Goal: Check status: Check status

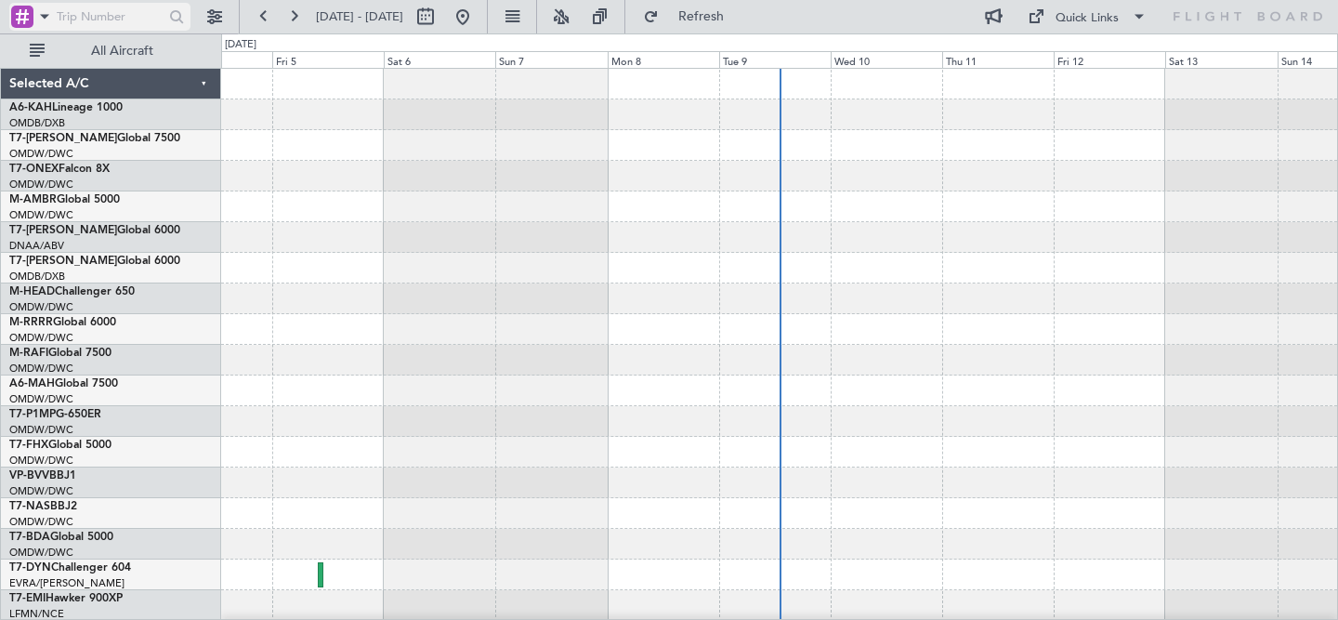
click at [100, 18] on input "text" at bounding box center [108, 17] width 103 height 28
paste input "528706"
type input "528706"
click at [209, 19] on button at bounding box center [215, 17] width 30 height 30
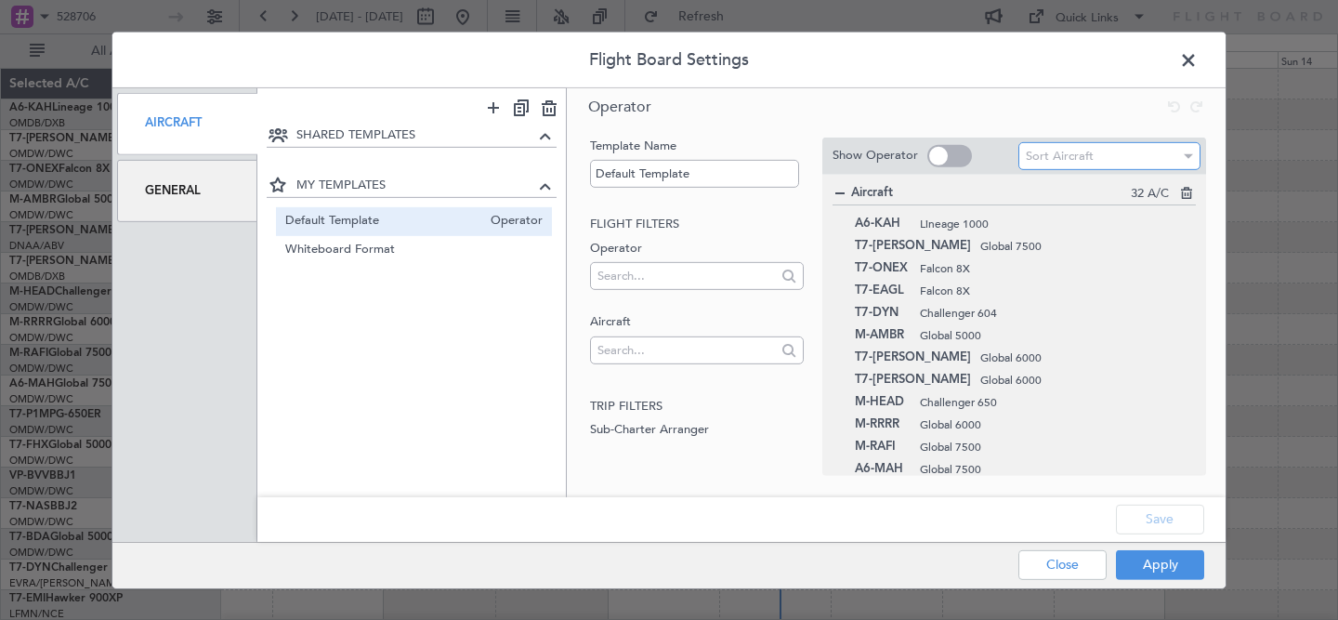
click at [1069, 152] on span "Sort Aircraft" at bounding box center [1060, 156] width 68 height 17
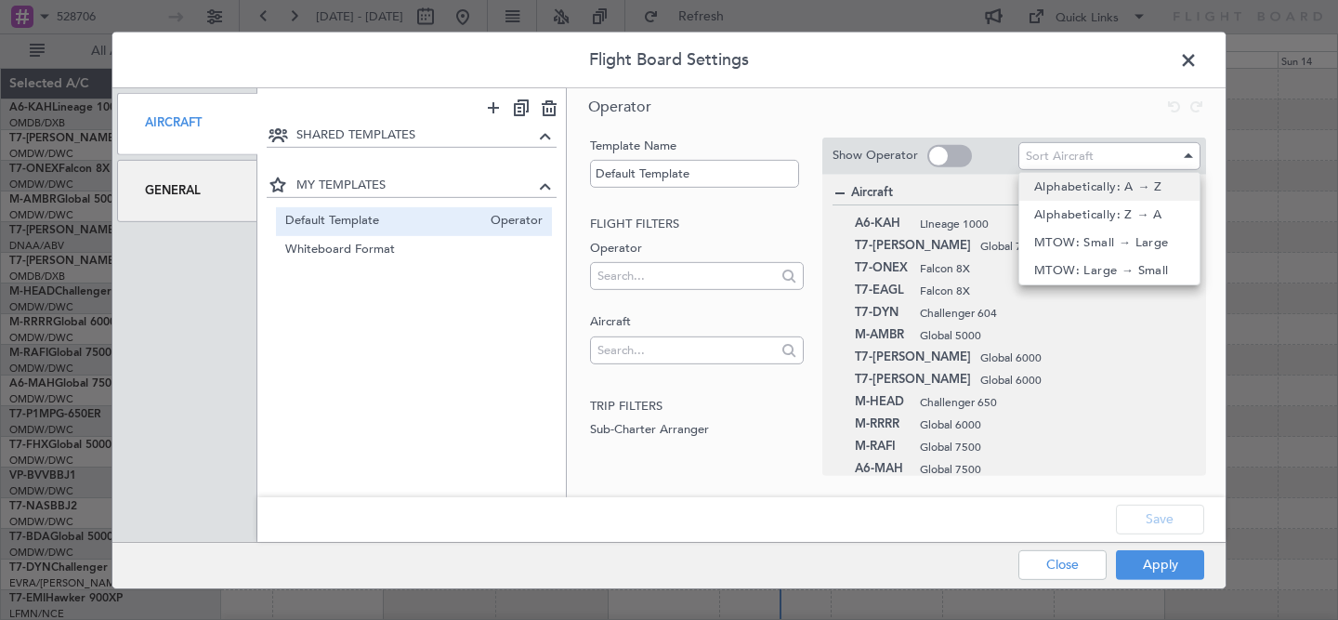
click at [1058, 190] on span "Alphabetically: A → Z" at bounding box center [1098, 187] width 128 height 28
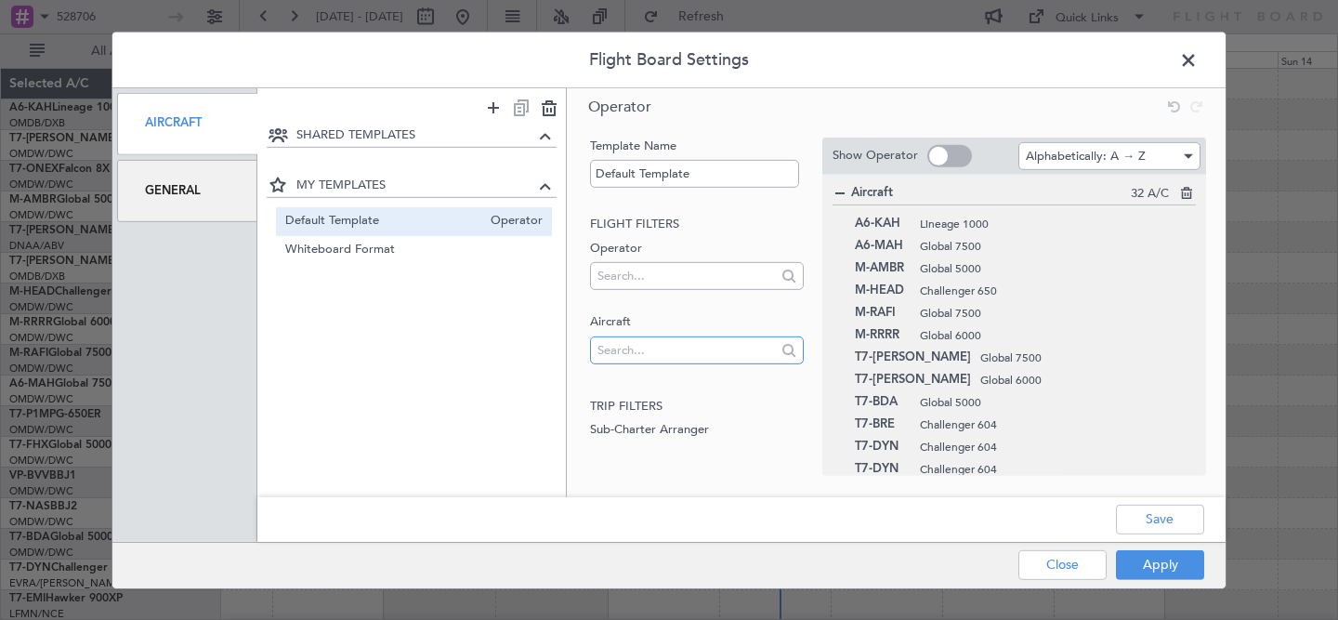
click at [649, 349] on input "text" at bounding box center [684, 349] width 174 height 28
click at [649, 345] on input "global" at bounding box center [684, 349] width 174 height 28
type input "6500"
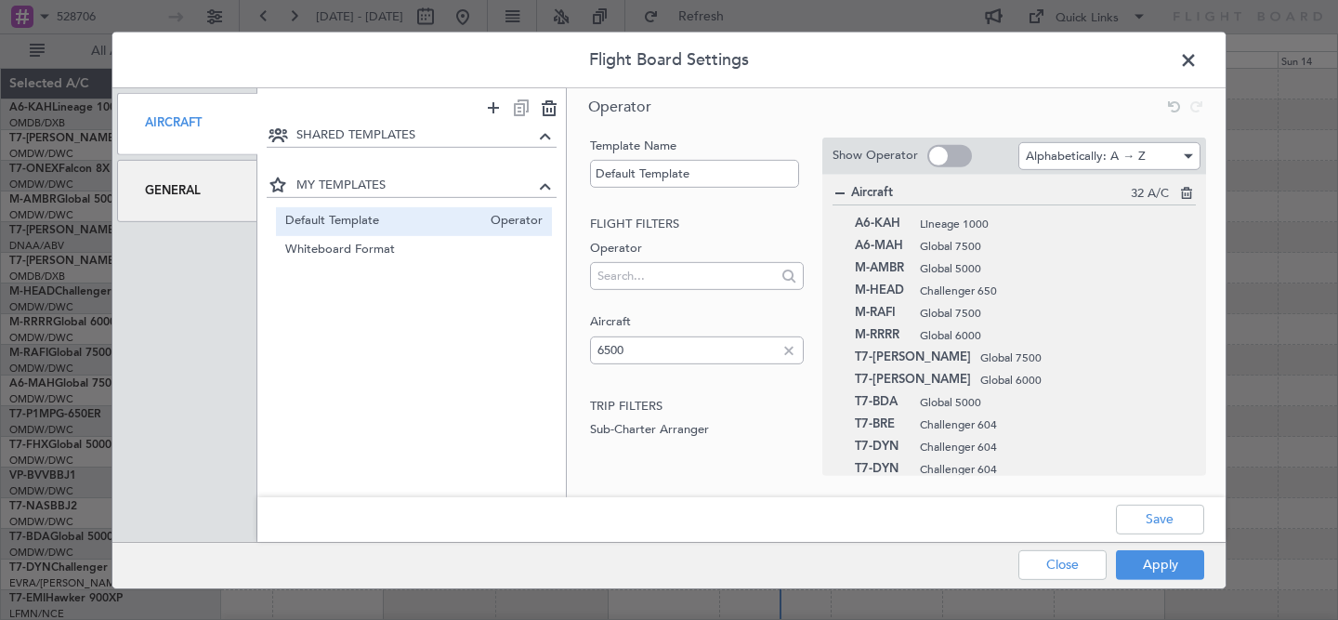
click at [791, 347] on div at bounding box center [789, 349] width 20 height 20
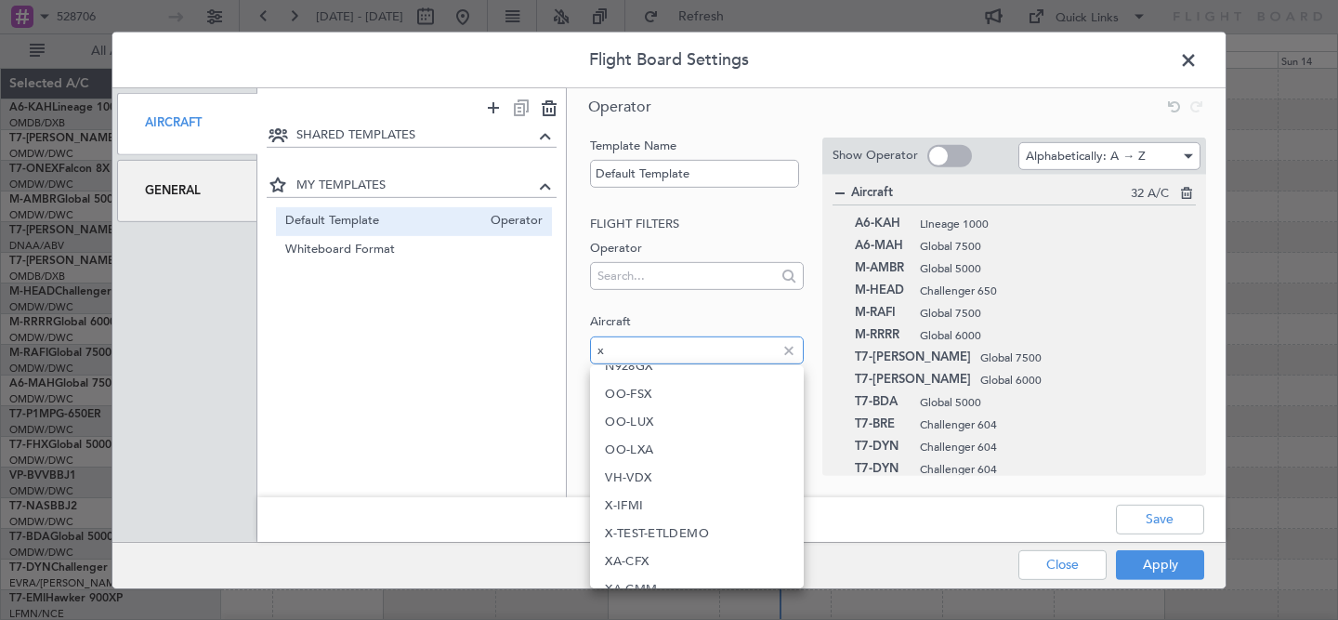
scroll to position [486, 0]
type input "x"
click at [658, 502] on mat-option "X-IFMI" at bounding box center [696, 506] width 213 height 28
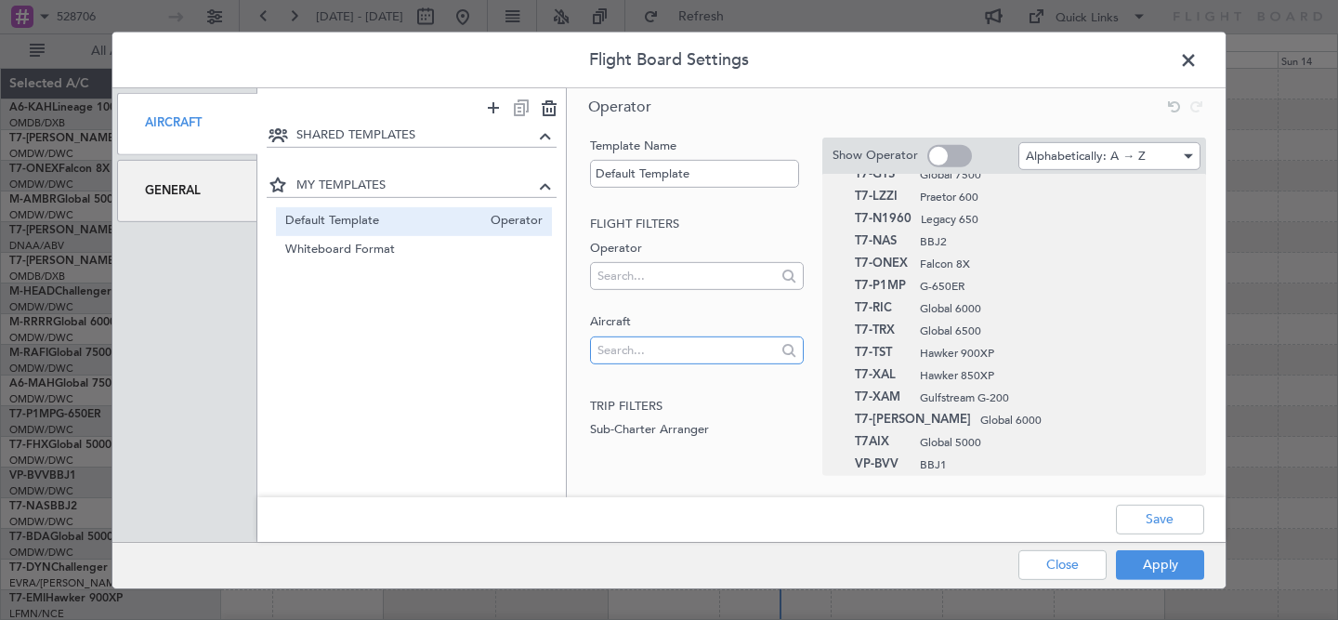
scroll to position [482, 0]
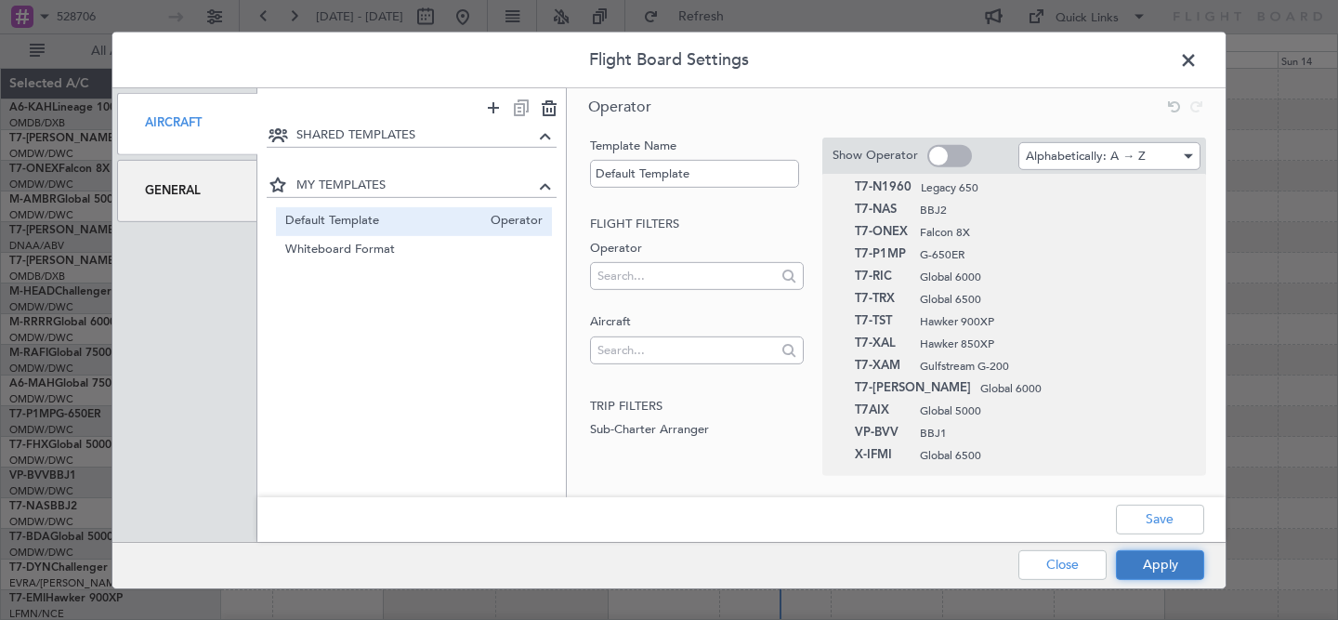
click at [1162, 561] on button "Apply" at bounding box center [1160, 565] width 88 height 30
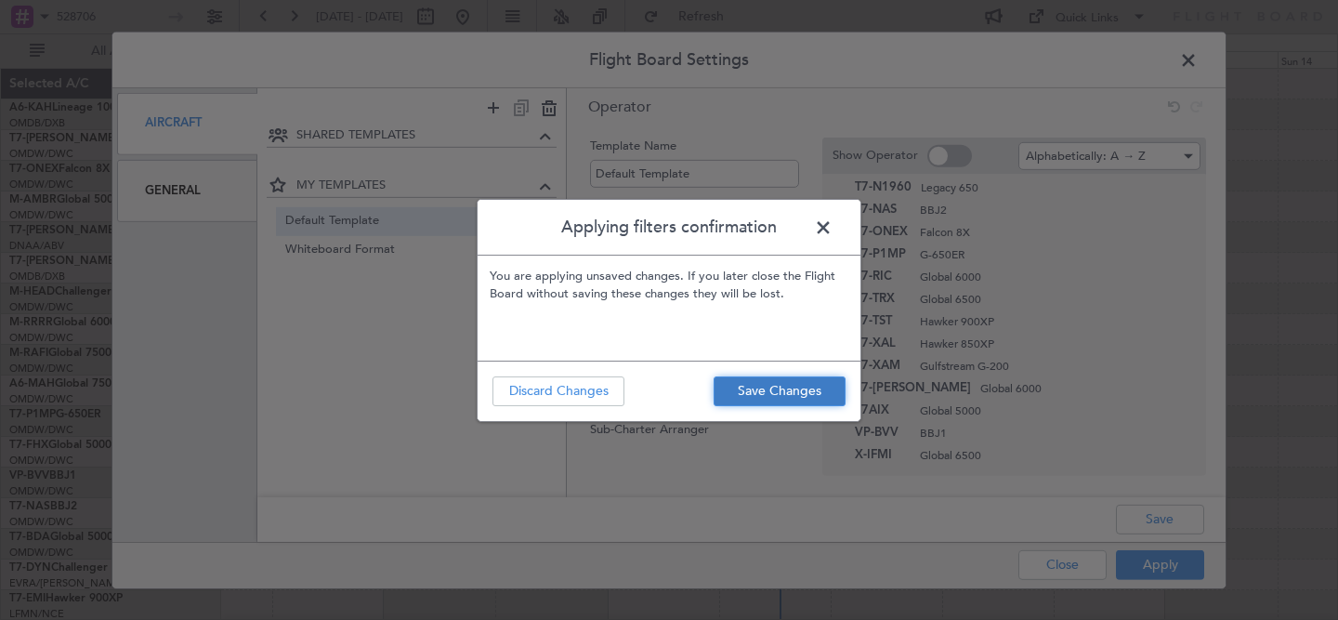
click at [785, 398] on button "Save Changes" at bounding box center [780, 391] width 132 height 30
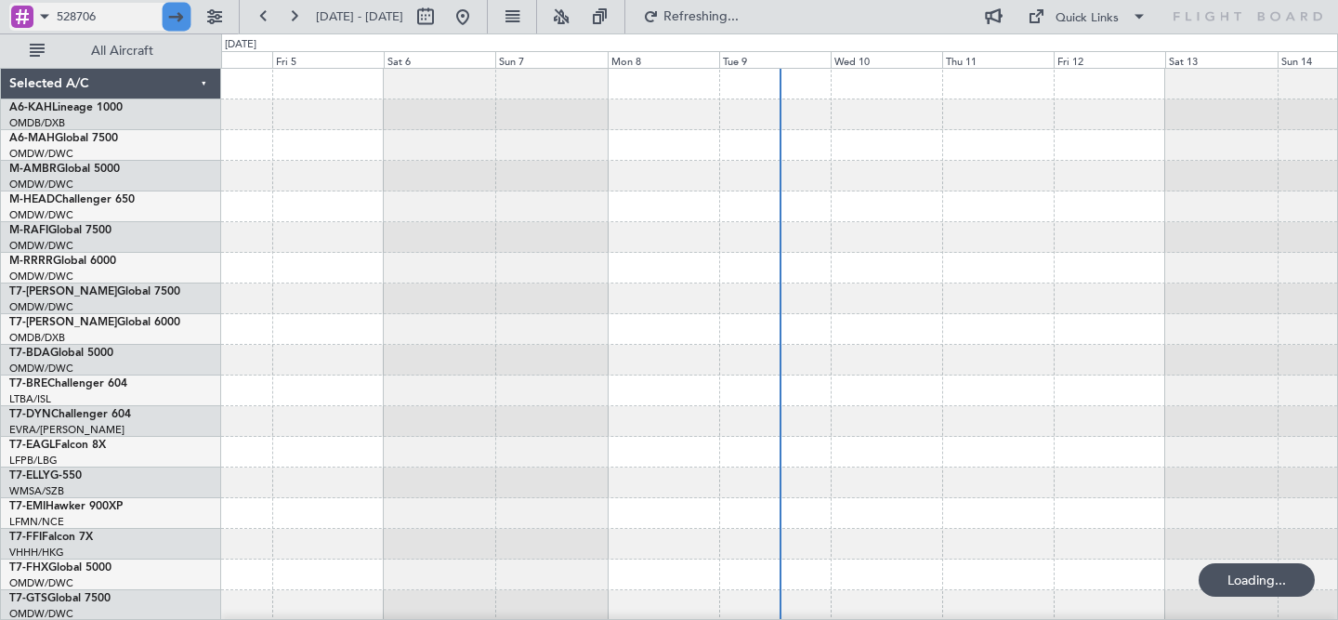
click at [176, 19] on div at bounding box center [177, 17] width 29 height 29
click at [129, 15] on input "528706" at bounding box center [108, 17] width 103 height 28
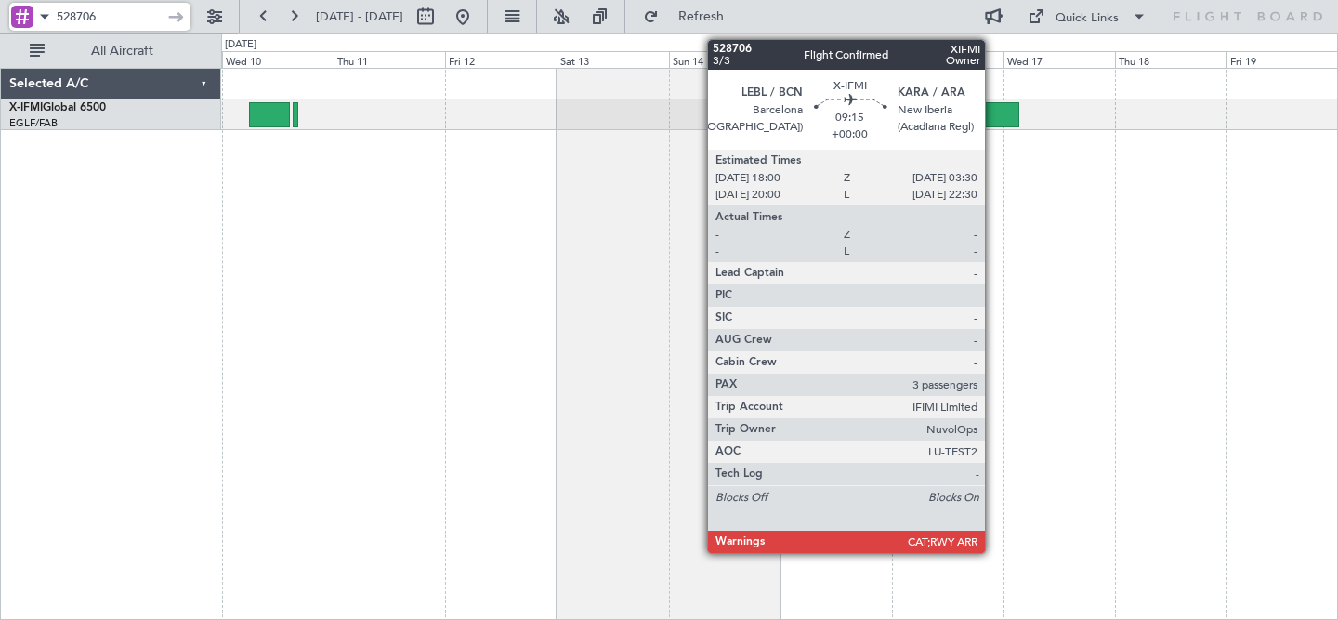
click at [993, 121] on div at bounding box center [997, 114] width 45 height 25
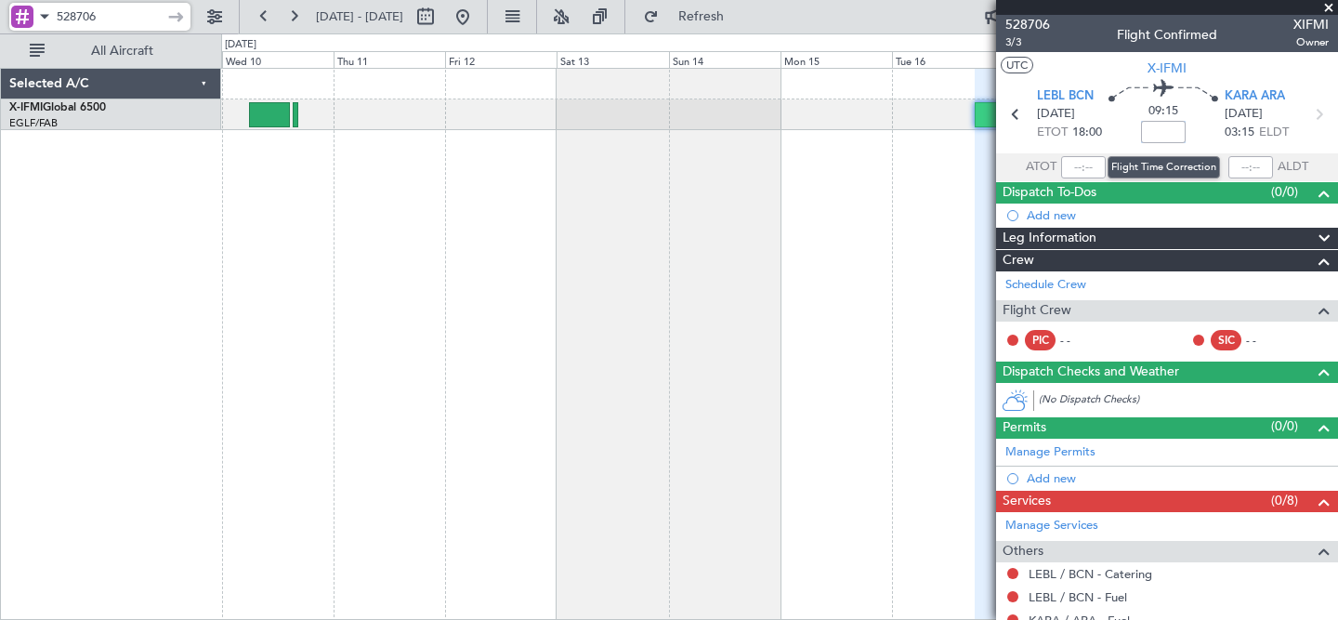
click at [1168, 139] on input at bounding box center [1163, 132] width 45 height 22
type input "+00:12"
click at [1200, 171] on section "ATOT ALDT" at bounding box center [1167, 167] width 342 height 28
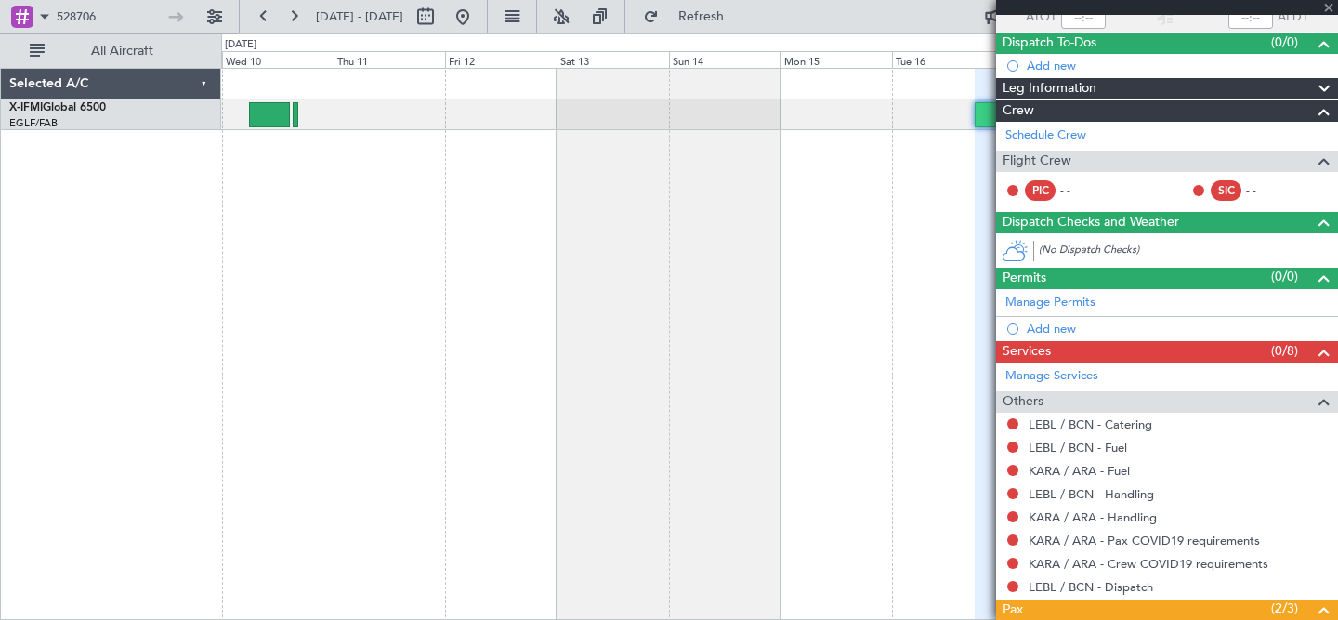
scroll to position [156, 0]
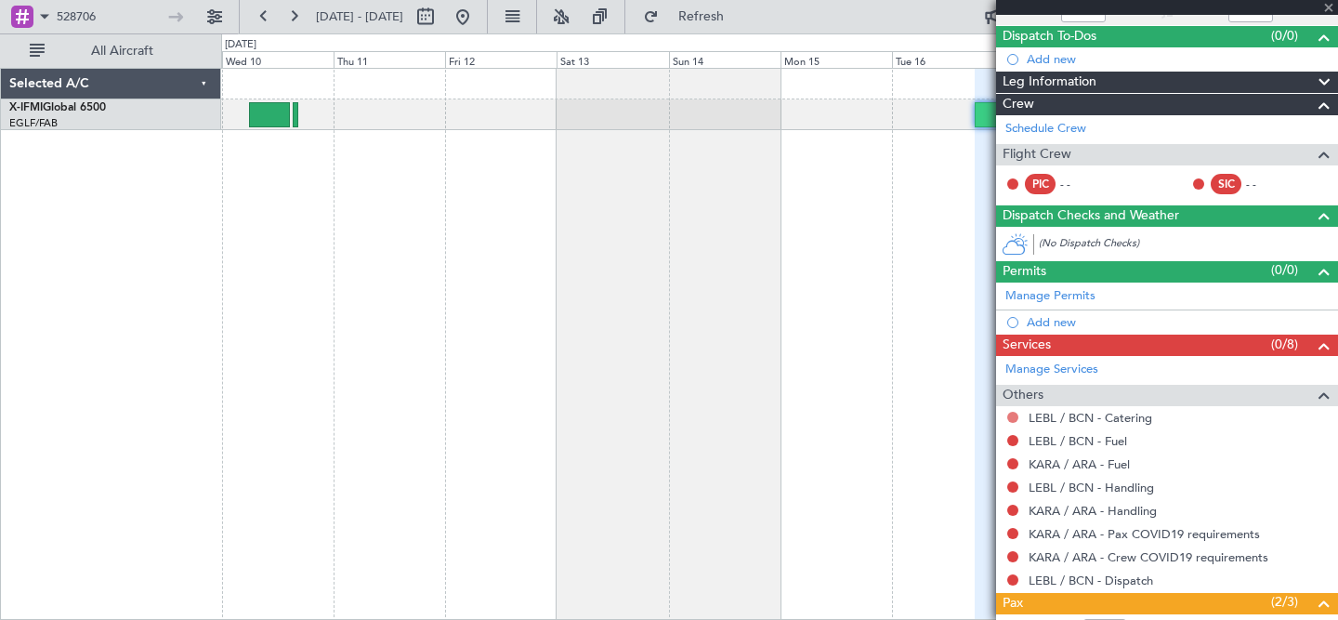
click at [1011, 421] on button at bounding box center [1012, 417] width 11 height 11
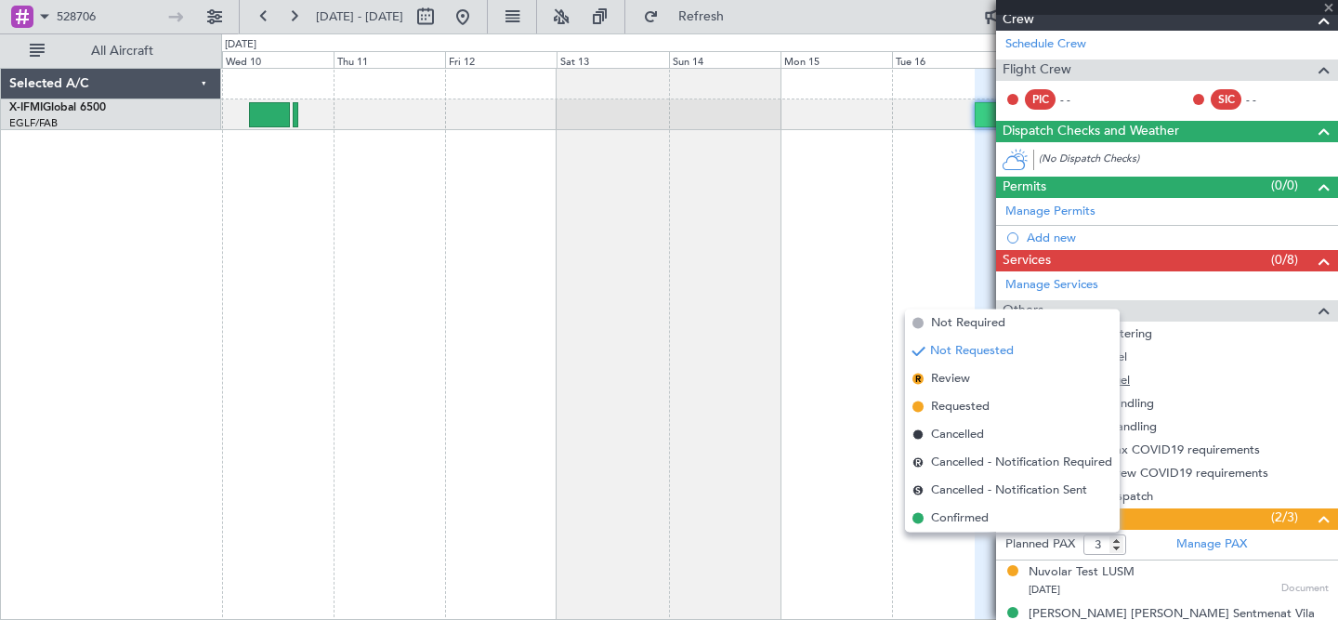
scroll to position [306, 0]
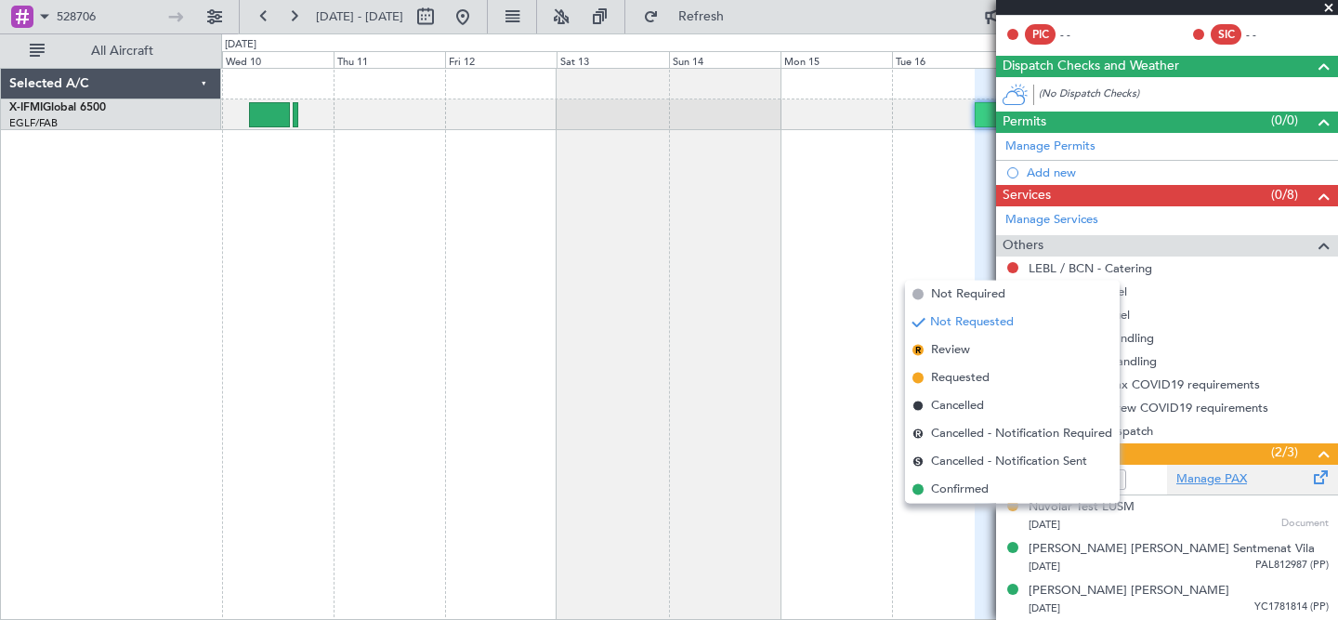
click at [1206, 484] on link "Manage PAX" at bounding box center [1211, 479] width 71 height 19
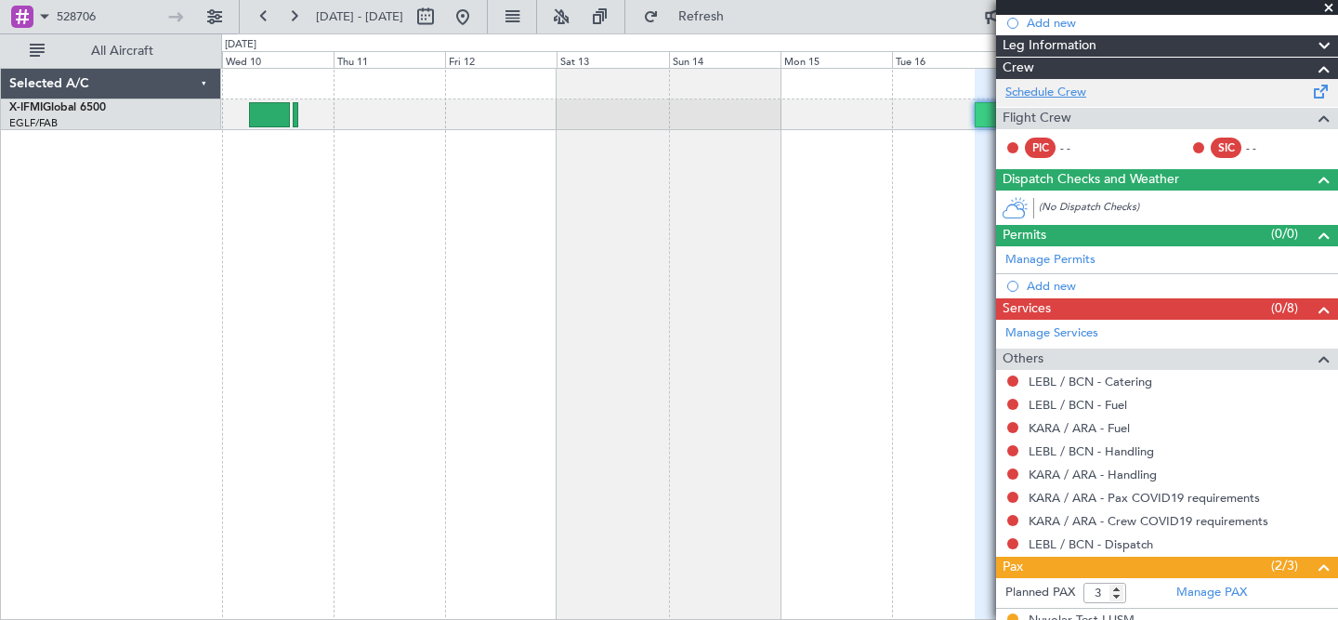
scroll to position [0, 0]
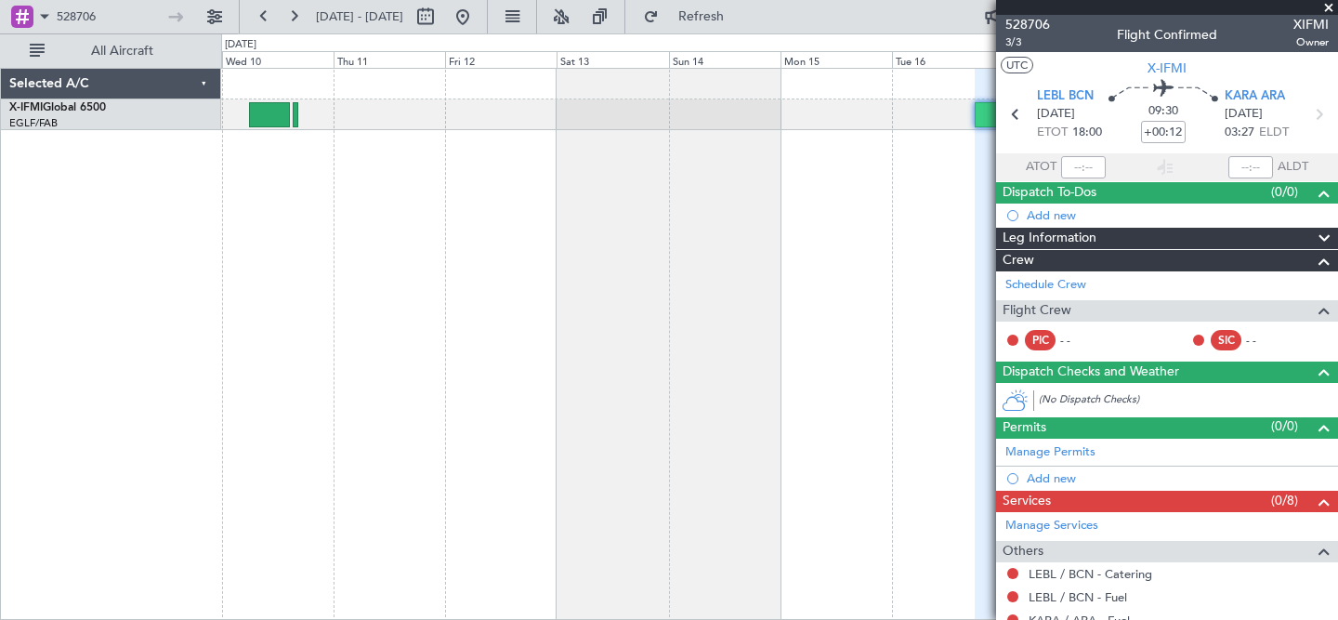
click at [1317, 238] on span at bounding box center [1324, 239] width 22 height 22
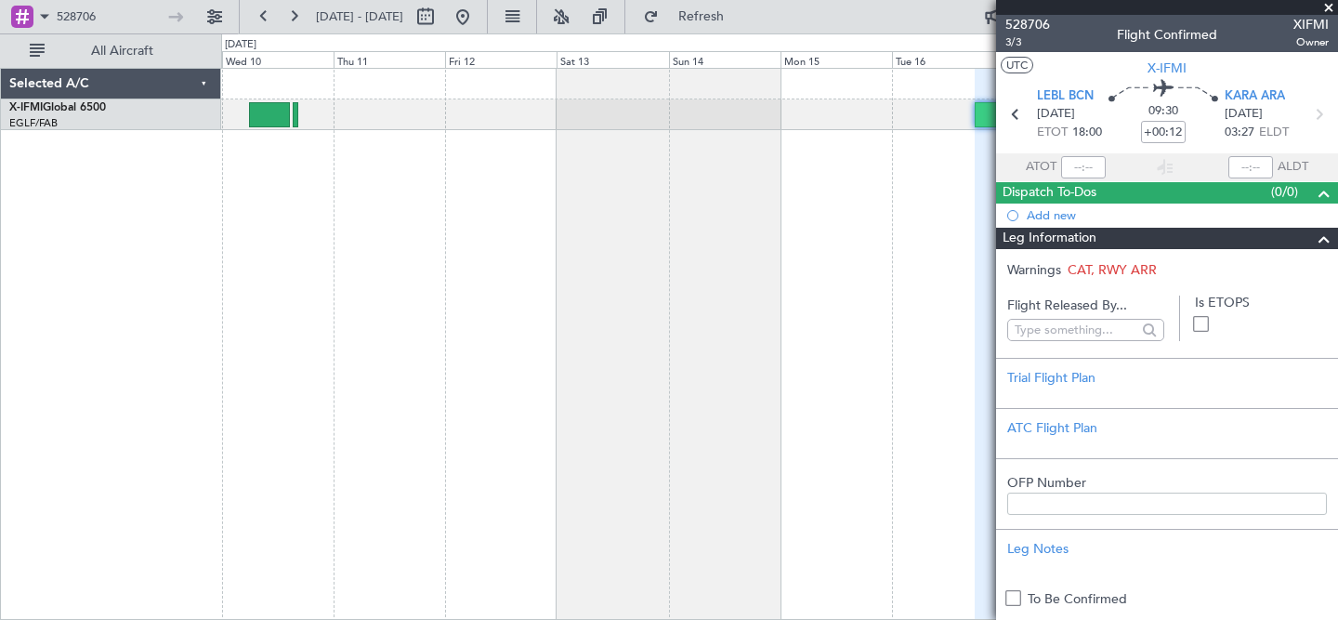
click at [1322, 241] on span at bounding box center [1324, 239] width 22 height 22
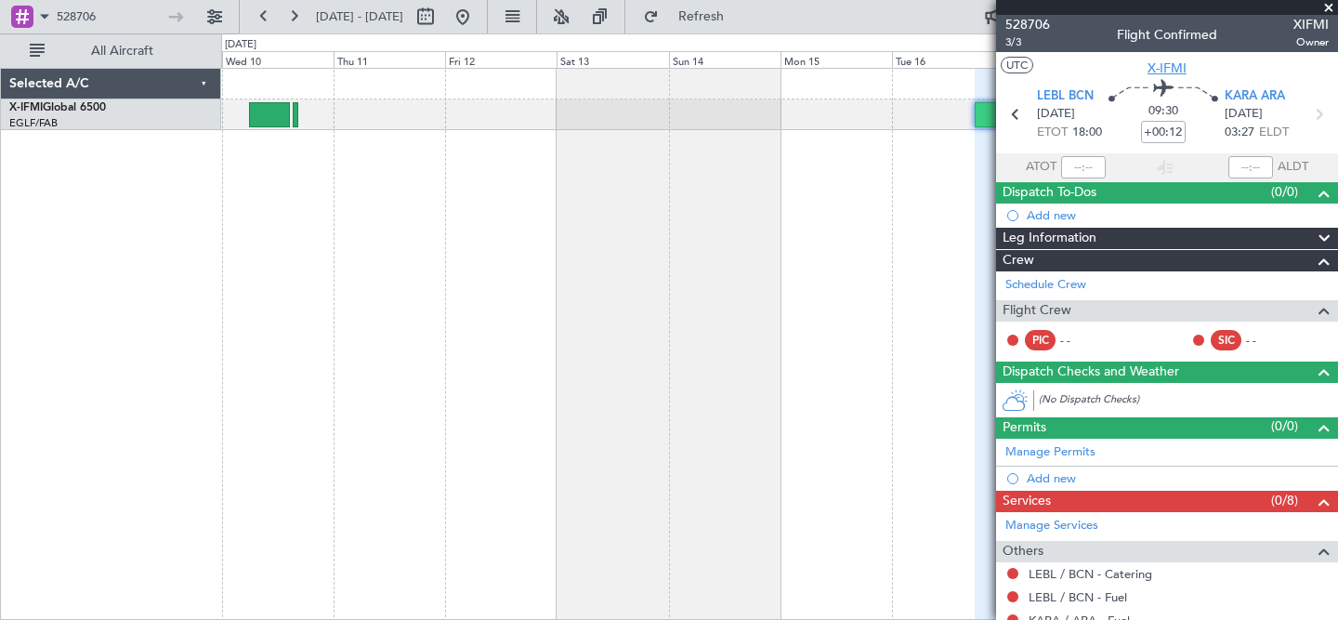
click at [1159, 65] on span "X-IFMI" at bounding box center [1166, 69] width 39 height 20
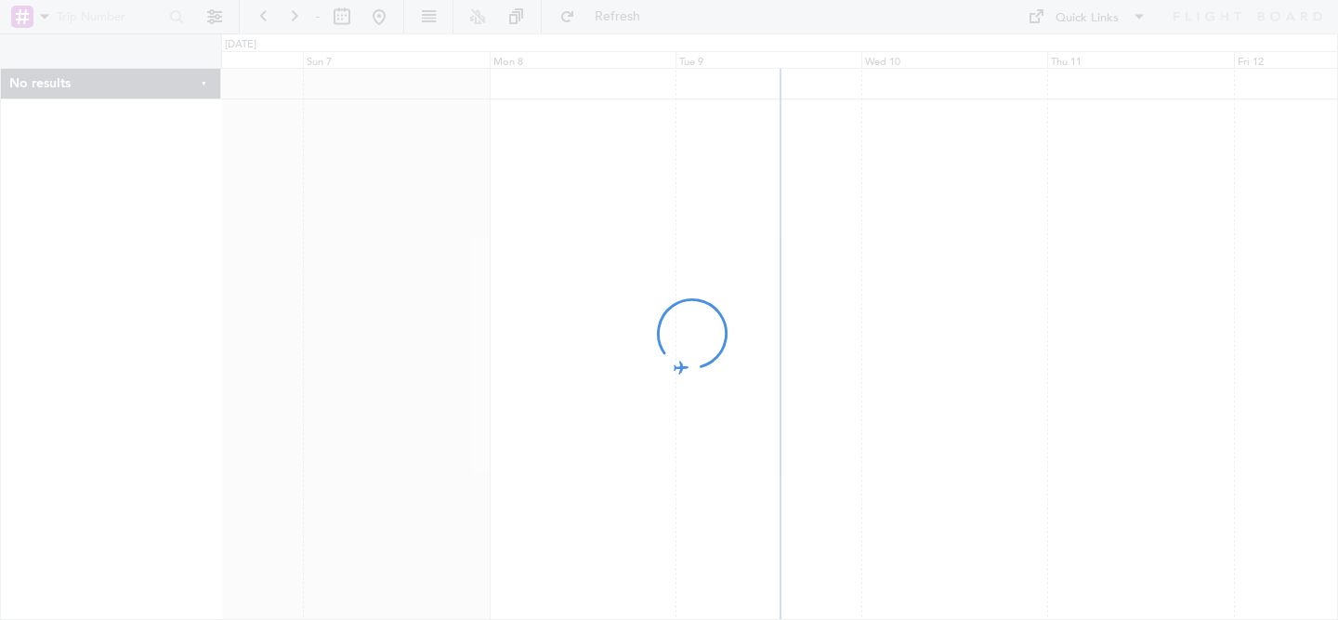
click at [124, 15] on div at bounding box center [669, 310] width 1338 height 620
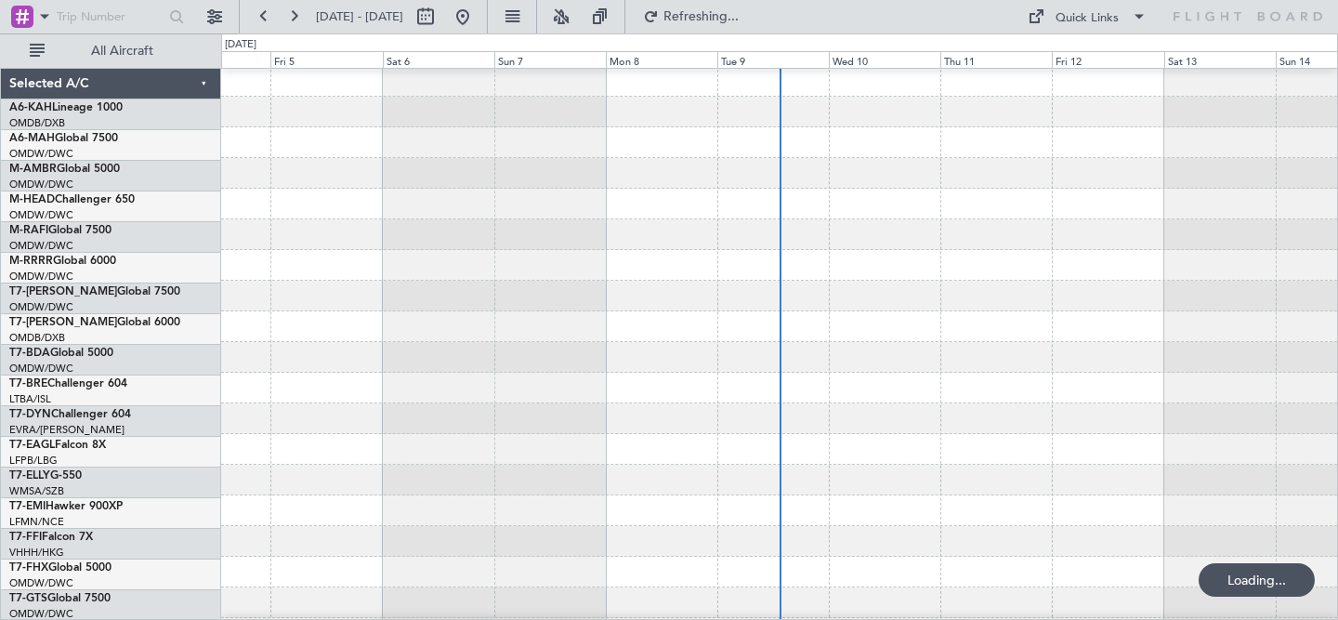
scroll to position [429, 0]
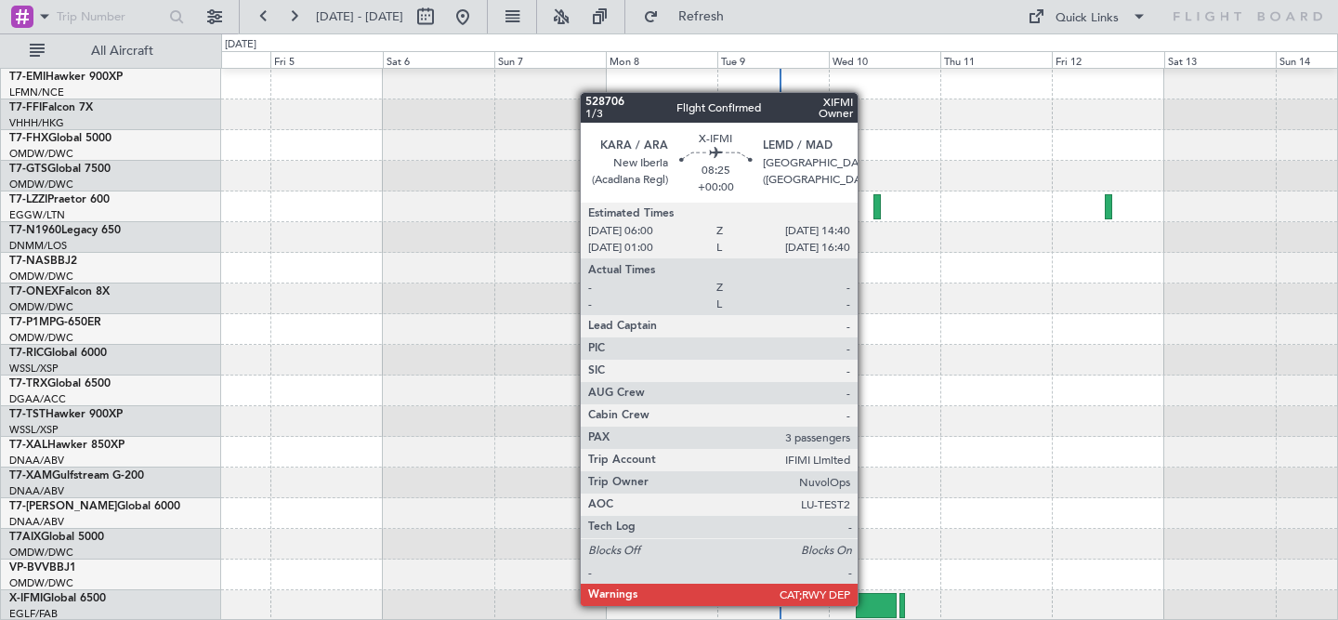
click at [866, 605] on div at bounding box center [876, 605] width 41 height 25
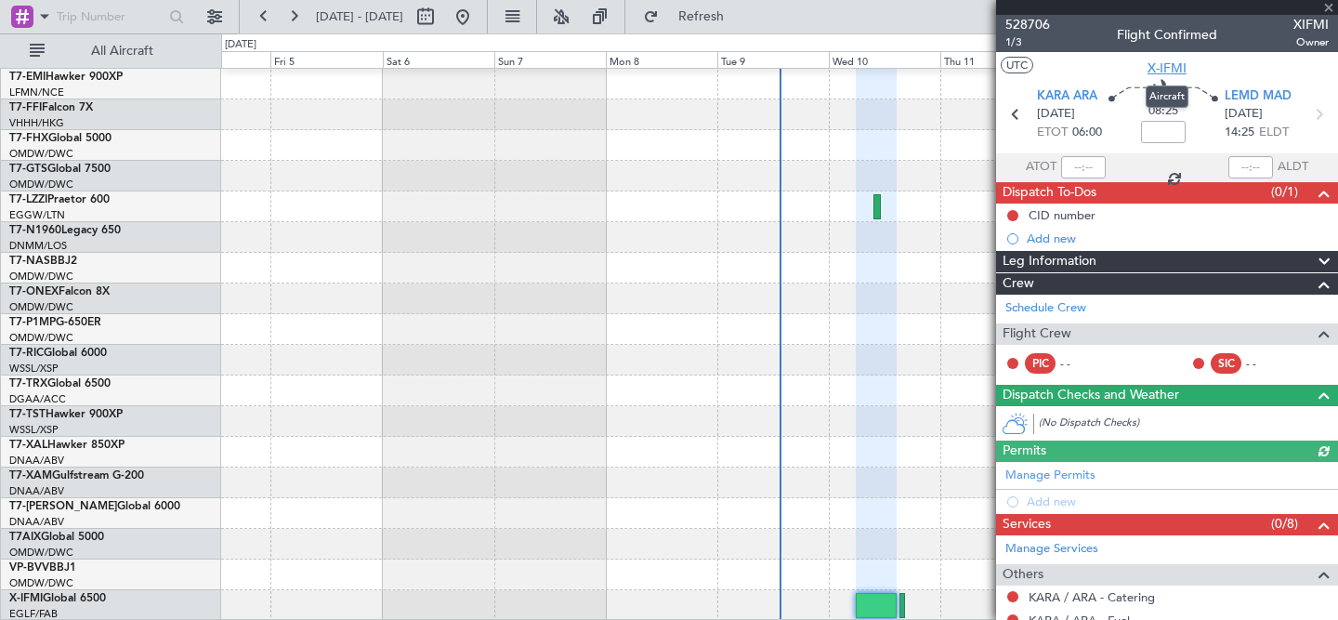
click at [1160, 72] on span "X-IFMI" at bounding box center [1166, 69] width 39 height 20
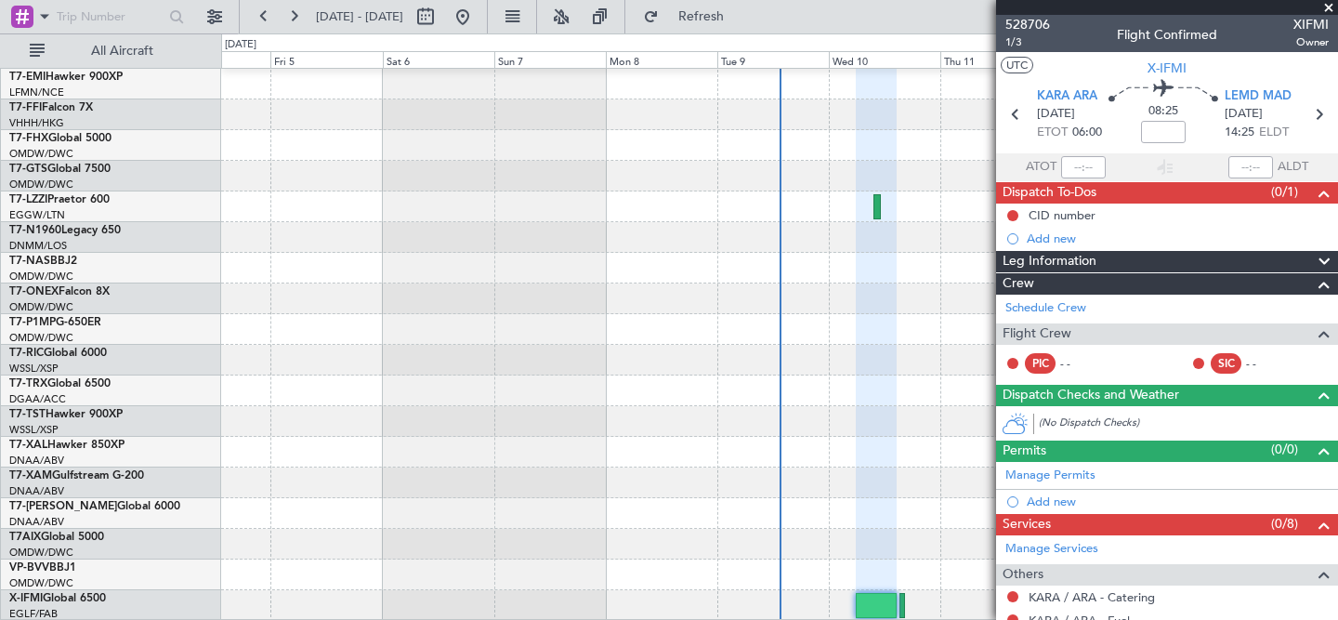
click at [1065, 25] on div "528706 1/3 Flight Confirmed XIFMI Owner" at bounding box center [1167, 33] width 342 height 37
drag, startPoint x: 1064, startPoint y: 23, endPoint x: 1008, endPoint y: 20, distance: 55.8
click at [1008, 20] on div "528706 1/3 Flight Confirmed XIFMI Owner" at bounding box center [1167, 33] width 342 height 37
click at [1008, 20] on span "528706" at bounding box center [1027, 25] width 45 height 20
